Goal: Task Accomplishment & Management: Use online tool/utility

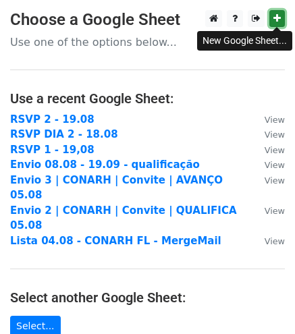
click at [281, 18] on link at bounding box center [277, 18] width 16 height 17
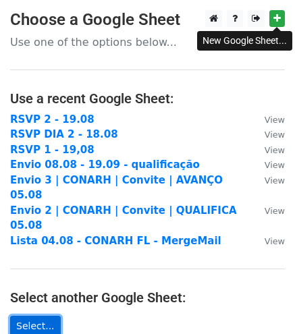
click at [36, 316] on link "Select..." at bounding box center [35, 326] width 51 height 21
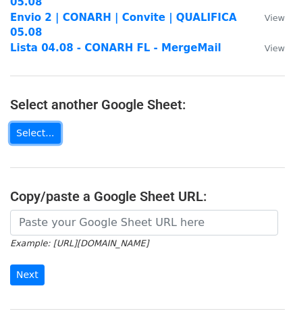
scroll to position [202, 0]
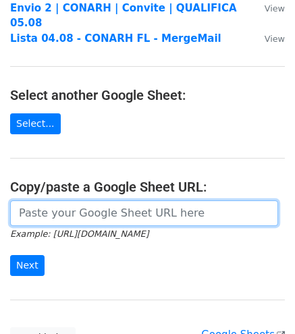
click at [136, 200] on input "url" at bounding box center [144, 213] width 268 height 26
paste input "[URL][DOMAIN_NAME]"
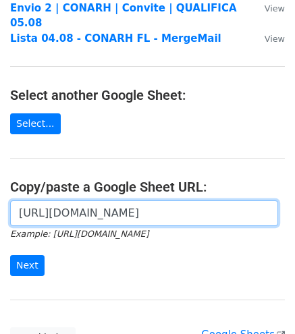
scroll to position [0, 282]
type input "[URL][DOMAIN_NAME]"
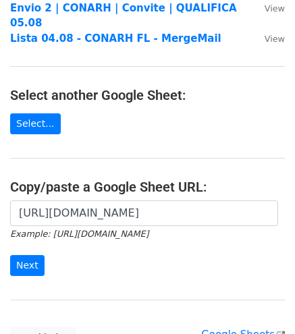
scroll to position [0, 0]
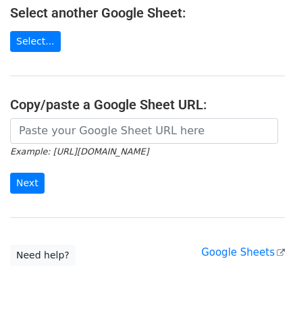
scroll to position [291, 0]
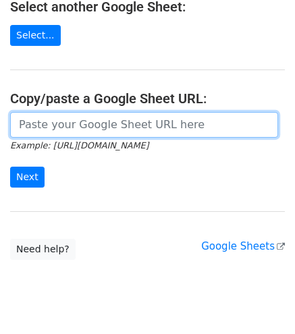
click at [85, 112] on input "url" at bounding box center [144, 125] width 268 height 26
paste input "[URL][DOMAIN_NAME]"
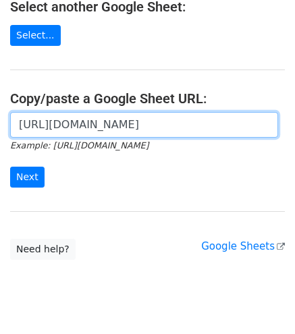
scroll to position [0, 282]
type input "[URL][DOMAIN_NAME]"
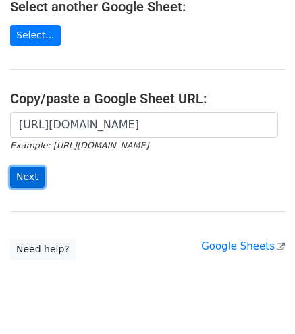
click at [26, 167] on input "Next" at bounding box center [27, 177] width 34 height 21
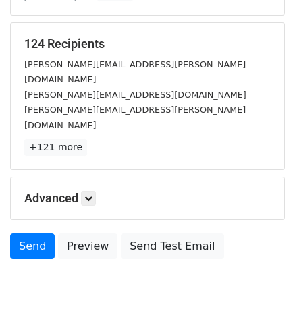
scroll to position [188, 0]
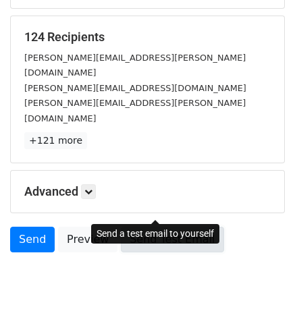
click at [159, 227] on link "Send Test Email" at bounding box center [172, 240] width 103 height 26
